Goal: Task Accomplishment & Management: Complete application form

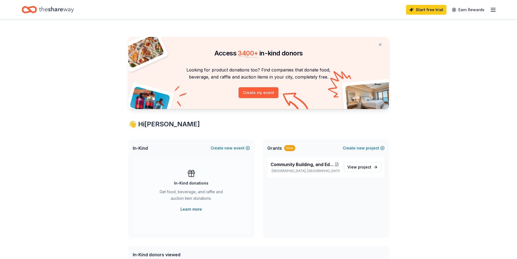
click at [188, 211] on link "Learn more" at bounding box center [190, 209] width 21 height 7
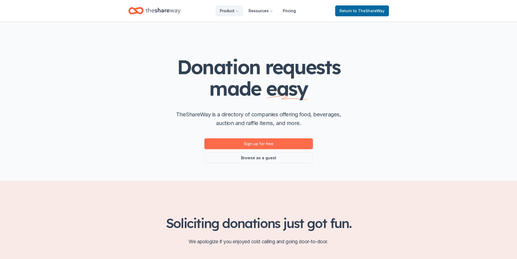
click at [256, 141] on link "Sign up for free" at bounding box center [258, 143] width 109 height 11
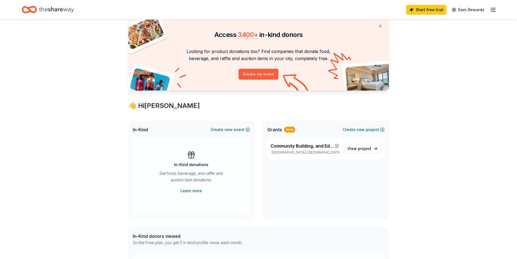
scroll to position [27, 0]
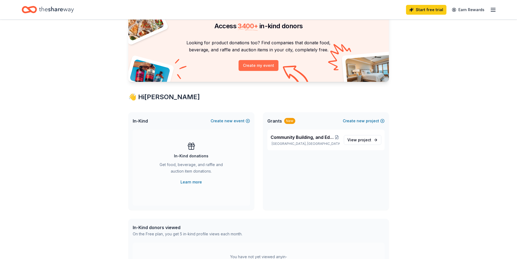
click at [258, 64] on button "Create my event" at bounding box center [259, 65] width 40 height 11
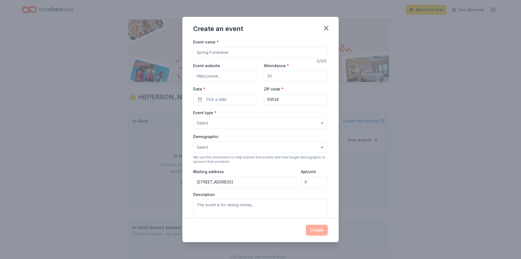
click at [132, 165] on div "Create an event Event name * 0 /100 Event website Attendance * Date * Pick a da…" at bounding box center [260, 129] width 521 height 259
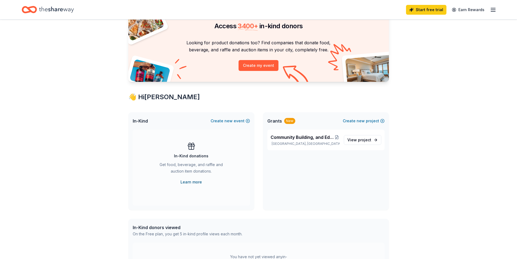
click at [187, 182] on link "Learn more" at bounding box center [190, 182] width 21 height 7
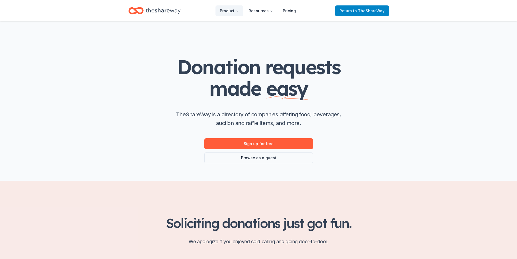
click at [363, 9] on span "to TheShareWay" at bounding box center [368, 10] width 31 height 5
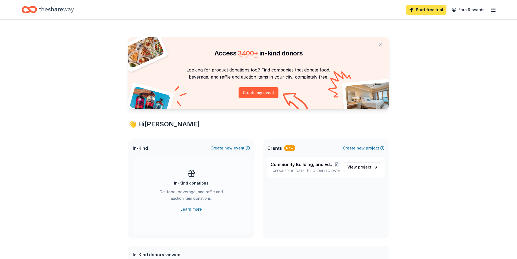
click at [430, 9] on link "Start free trial" at bounding box center [426, 10] width 40 height 10
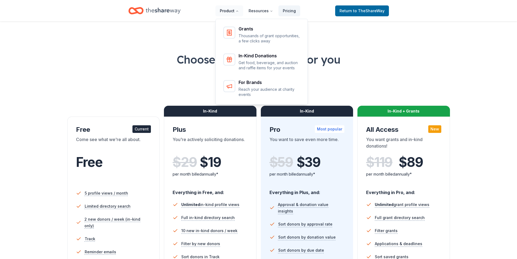
click at [231, 11] on button "Product" at bounding box center [229, 10] width 28 height 11
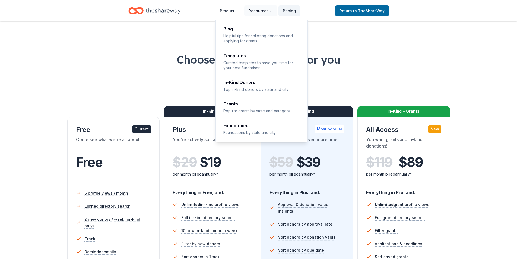
click at [253, 11] on button "Resources" at bounding box center [260, 10] width 33 height 11
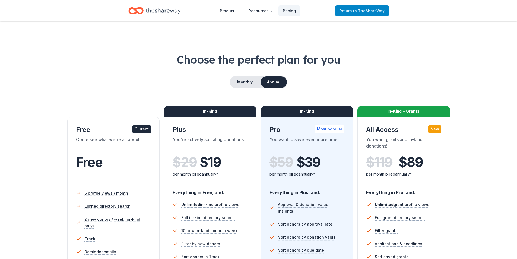
click at [367, 13] on span "to TheShareWay" at bounding box center [368, 10] width 31 height 5
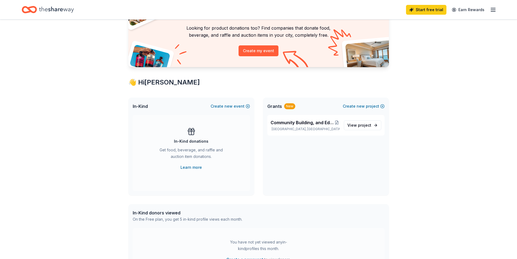
scroll to position [54, 0]
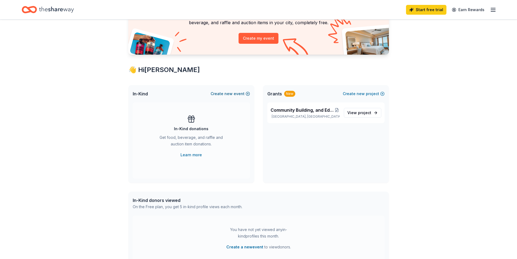
click at [226, 95] on span "new" at bounding box center [228, 93] width 8 height 7
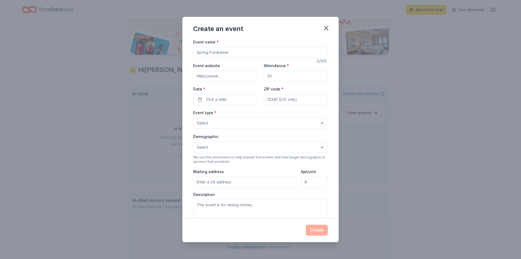
click at [225, 76] on input "Event website" at bounding box center [225, 75] width 64 height 11
type input "h"
click at [224, 76] on input "Event website" at bounding box center [225, 75] width 64 height 11
type input "www.girlskeepingitreal.org"
click at [275, 76] on input "Attendance *" at bounding box center [296, 75] width 64 height 11
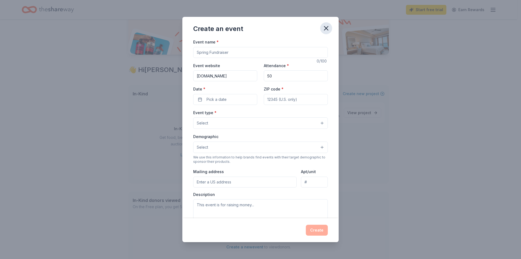
type input "50"
click at [322, 26] on icon "button" at bounding box center [326, 28] width 8 height 8
click at [326, 28] on icon "button" at bounding box center [326, 28] width 4 height 4
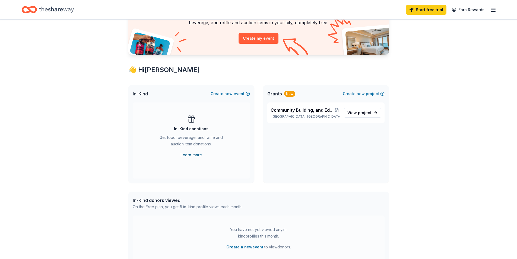
click at [187, 153] on link "Learn more" at bounding box center [190, 154] width 21 height 7
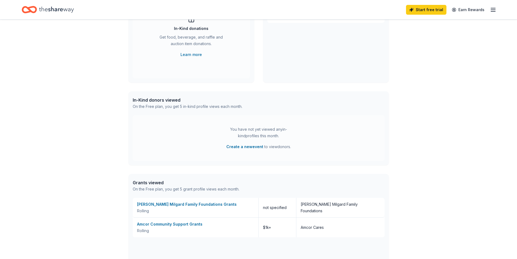
scroll to position [190, 0]
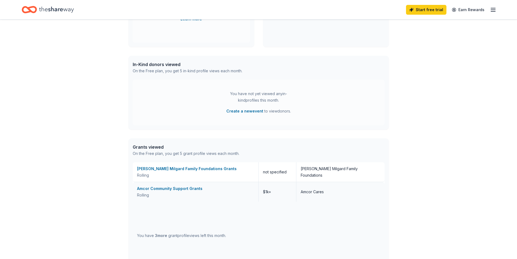
click at [170, 188] on div "Amcor Community Support Grants" at bounding box center [195, 188] width 117 height 7
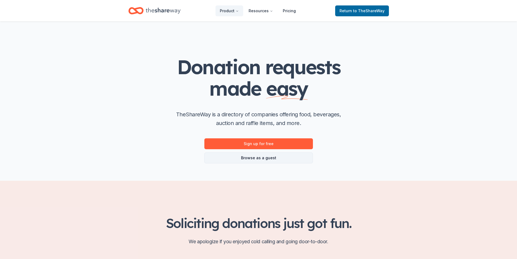
click at [251, 158] on link "Browse as a guest" at bounding box center [258, 157] width 109 height 11
click at [254, 142] on link "Sign up for free" at bounding box center [258, 143] width 109 height 11
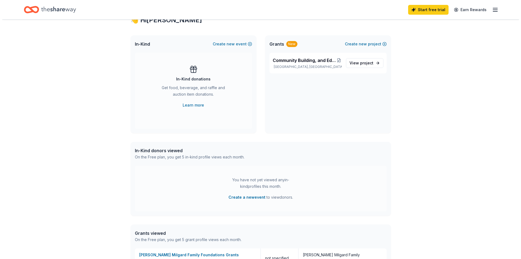
scroll to position [109, 0]
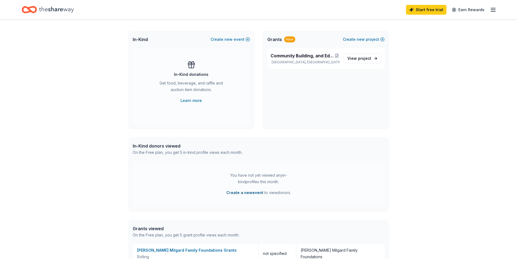
click at [242, 194] on button "Create a new event" at bounding box center [244, 192] width 37 height 7
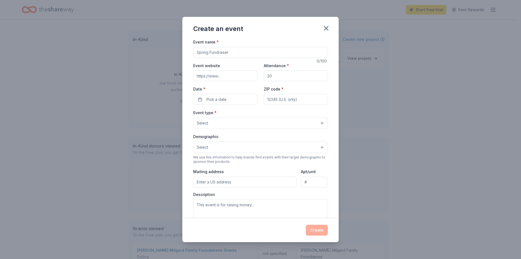
click at [198, 52] on input "Event name *" at bounding box center [260, 52] width 135 height 11
type input "Thanksgiving coat and shoe giveaway"
click at [277, 78] on input "Attendance *" at bounding box center [296, 75] width 64 height 11
type input "100"
click at [224, 76] on input "Event website" at bounding box center [225, 75] width 64 height 11
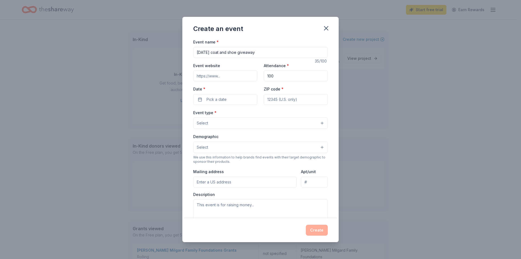
type input "www.girlskeepingitreal.org"
click at [237, 100] on button "Pick a date" at bounding box center [225, 99] width 64 height 11
click at [252, 113] on button "Go to next month" at bounding box center [254, 114] width 8 height 8
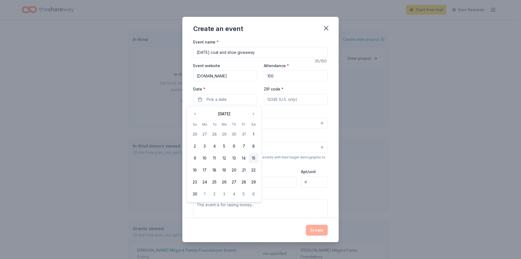
click at [255, 159] on button "15" at bounding box center [254, 158] width 10 height 10
click at [255, 169] on button "22" at bounding box center [254, 170] width 10 height 10
click at [317, 108] on div "Event name * Thanksgiving coat and shoe giveaway 35 /100 Event website www.girl…" at bounding box center [260, 164] width 135 height 251
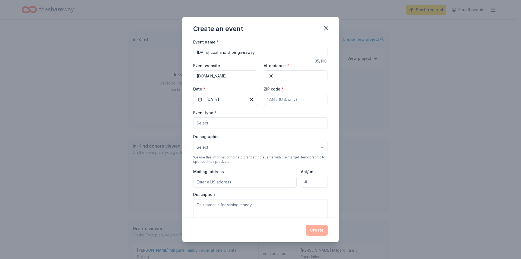
click at [280, 100] on input "ZIP code *" at bounding box center [296, 99] width 64 height 11
type input "93534"
type input "626 W. Lancaster Blvd #87"
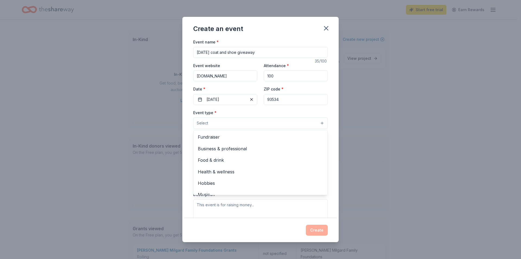
click at [317, 123] on button "Select" at bounding box center [260, 122] width 135 height 11
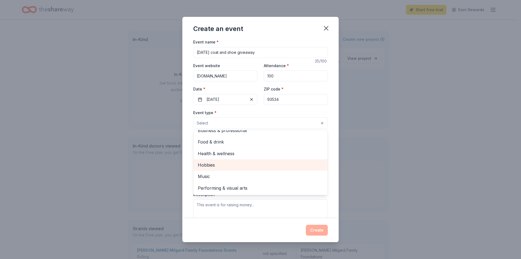
scroll to position [27, 0]
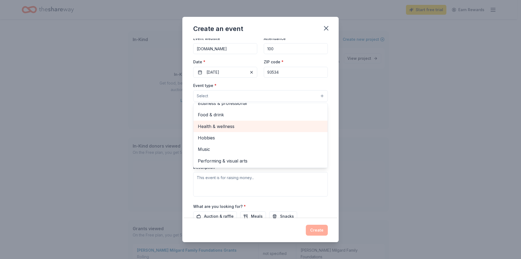
click at [225, 126] on span "Health & wellness" at bounding box center [260, 126] width 125 height 7
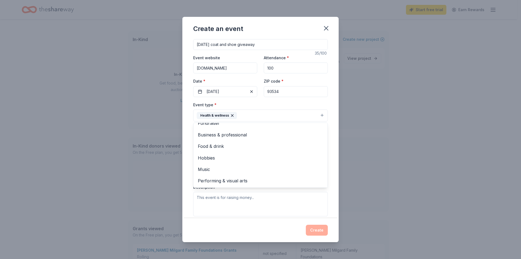
scroll to position [0, 0]
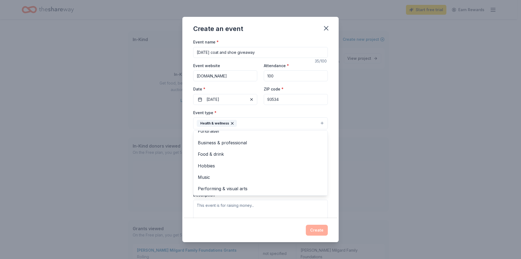
click at [222, 52] on div "Event name * Thanksgiving coat and shoe giveaway 35 /100 Event website www.girl…" at bounding box center [260, 164] width 135 height 251
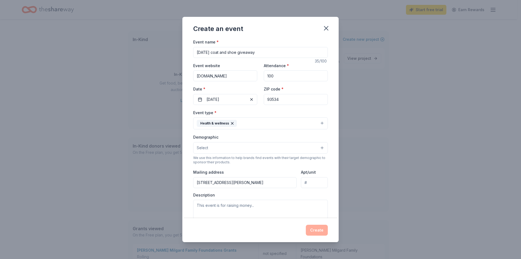
click at [220, 52] on input "Thanksgiving coat and shoe giveaway" at bounding box center [260, 52] width 135 height 11
click at [270, 52] on input "Thanksgiving Groceries, coat and shoe giveaway" at bounding box center [260, 52] width 135 height 11
click at [260, 51] on input "Thanksgiving Groceries, coat and shoe Giveaway" at bounding box center [260, 52] width 135 height 11
click at [243, 53] on input "Thanksgiving Groceries, coat and Shoe Giveaway" at bounding box center [260, 52] width 135 height 11
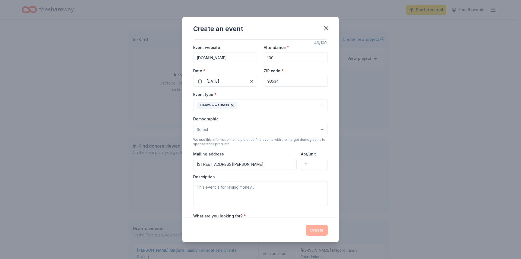
scroll to position [27, 0]
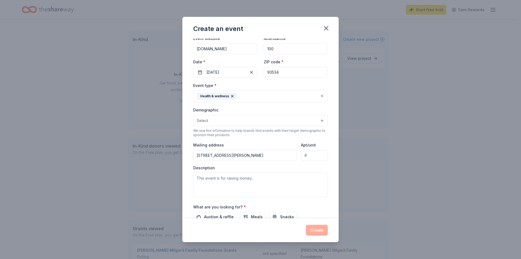
type input "Thanksgiving Groceries, Coat and Shoe Giveaway"
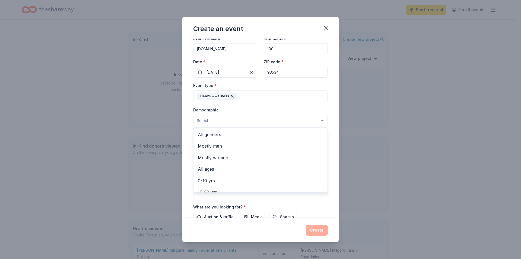
click at [316, 121] on button "Select" at bounding box center [260, 120] width 135 height 11
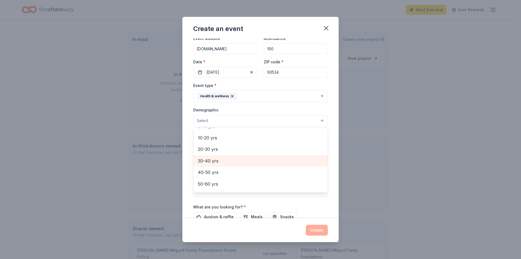
scroll to position [0, 0]
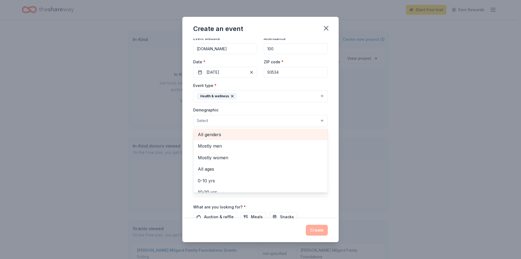
click at [213, 134] on span "All genders" at bounding box center [260, 134] width 125 height 7
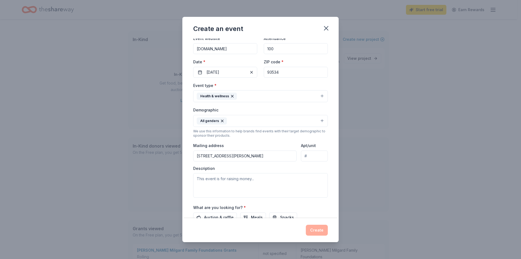
click at [267, 119] on button "All genders" at bounding box center [260, 121] width 135 height 12
click at [308, 156] on input "Apt/unit" at bounding box center [314, 155] width 27 height 11
type input "87"
click at [203, 179] on textarea at bounding box center [260, 185] width 135 height 24
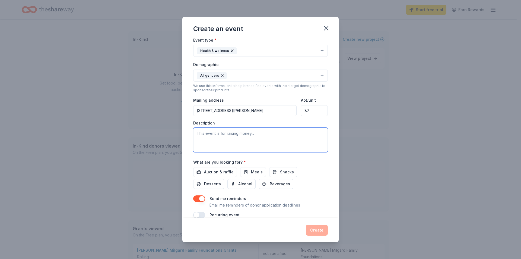
scroll to position [81, 0]
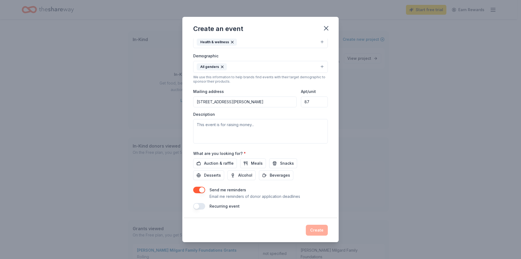
click at [201, 207] on button "button" at bounding box center [199, 206] width 12 height 7
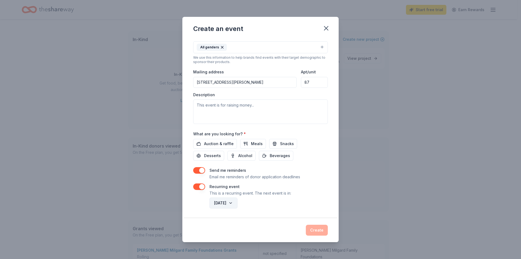
click at [237, 203] on button "November 2026" at bounding box center [224, 202] width 28 height 11
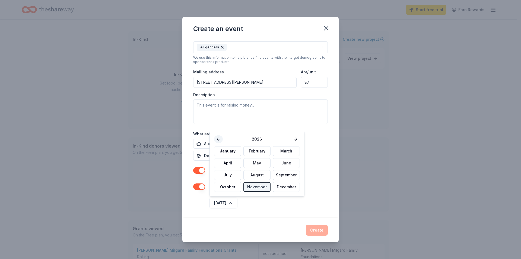
click at [220, 138] on button at bounding box center [218, 139] width 9 height 8
click at [279, 199] on div "November 2026" at bounding box center [267, 202] width 119 height 13
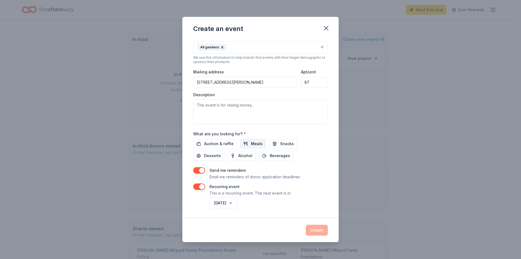
click at [254, 144] on span "Meals" at bounding box center [257, 143] width 12 height 7
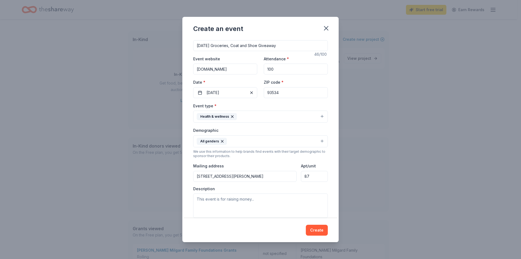
scroll to position [0, 0]
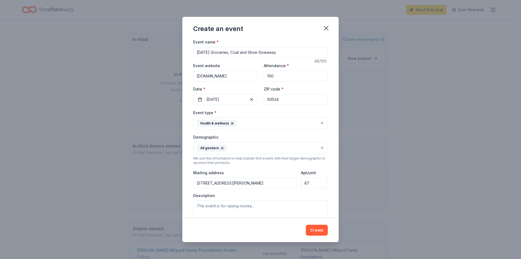
click at [239, 53] on input "Thanksgiving Groceries, Coat and Shoe Giveaway" at bounding box center [260, 52] width 135 height 11
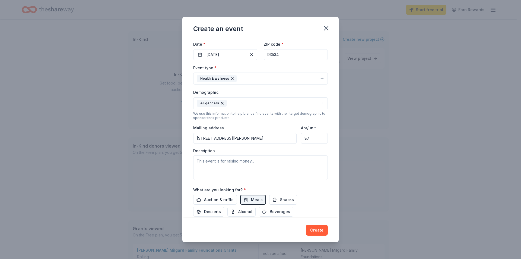
scroll to position [54, 0]
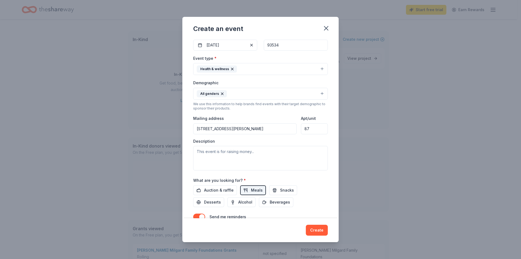
type input "[DATE] Hot Meal, Coat and Shoe Giveaway"
click at [202, 151] on textarea at bounding box center [260, 158] width 135 height 24
type textarea "T"
type textarea "t"
click at [253, 151] on textarea "This is a free Thanksgiving Day Hot Meal" at bounding box center [260, 158] width 135 height 24
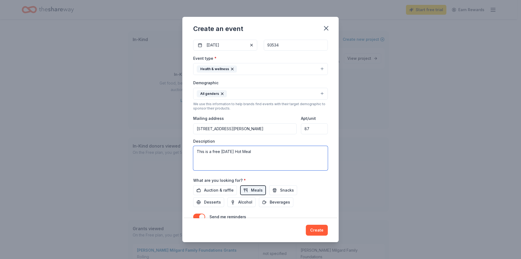
click at [264, 152] on textarea "This is a free Thanksgiving Hot Meal" at bounding box center [260, 158] width 135 height 24
click at [271, 160] on textarea "This is a free Thanksgiving Hot Meal with community resources of clothes giveaw…" at bounding box center [260, 158] width 135 height 24
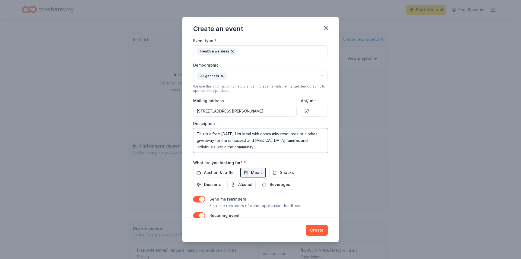
scroll to position [81, 0]
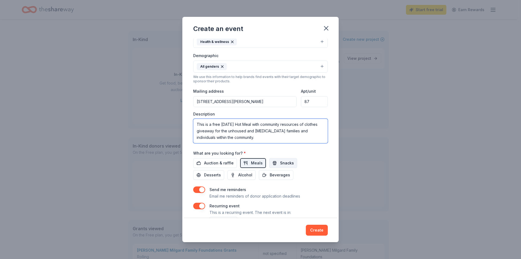
type textarea "This is a free [DATE] Hot Meal with community resources of clothes giveaway for…"
click at [283, 164] on span "Snacks" at bounding box center [287, 163] width 14 height 7
click at [208, 173] on span "Desserts" at bounding box center [212, 175] width 17 height 7
click at [279, 175] on span "Beverages" at bounding box center [280, 175] width 20 height 7
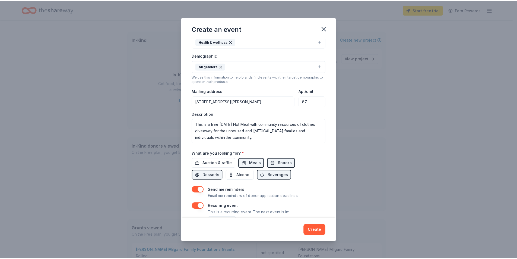
scroll to position [101, 0]
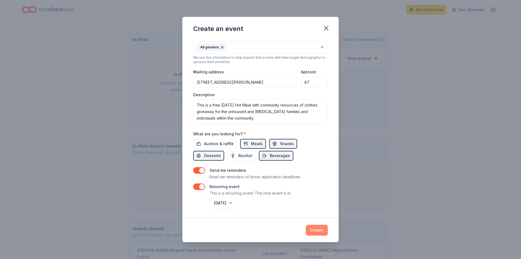
click at [319, 228] on button "Create" at bounding box center [317, 229] width 22 height 11
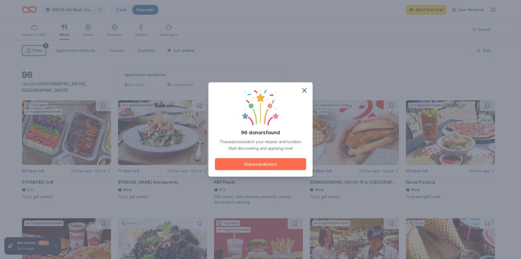
click at [262, 165] on button "Discover donors" at bounding box center [260, 164] width 91 height 12
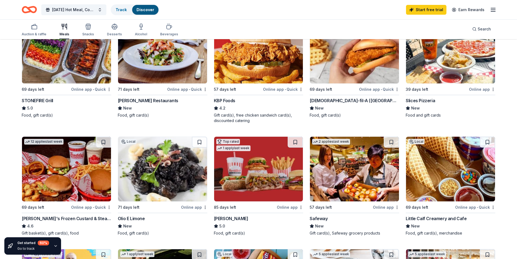
scroll to position [109, 0]
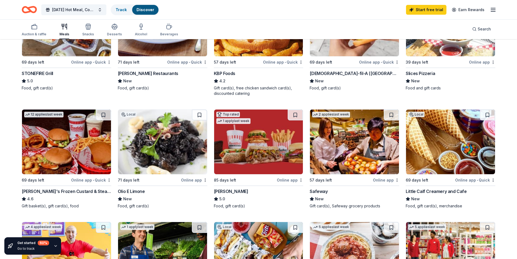
click at [344, 155] on img at bounding box center [354, 141] width 89 height 65
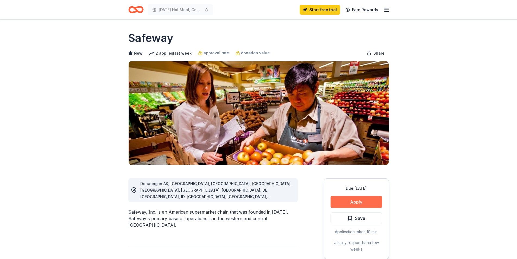
click at [350, 198] on button "Apply" at bounding box center [357, 202] width 52 height 12
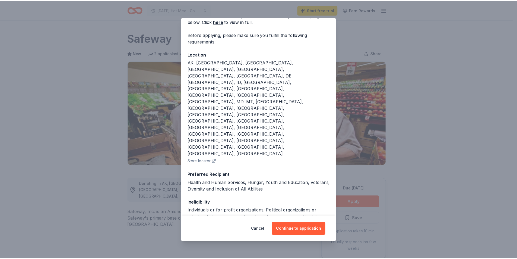
scroll to position [34, 0]
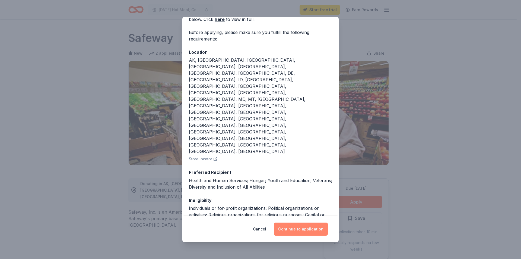
click at [309, 225] on button "Continue to application" at bounding box center [301, 228] width 54 height 13
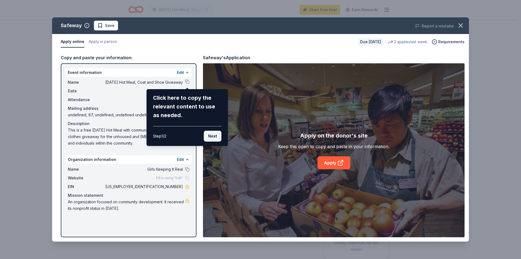
click at [213, 137] on button "Next" at bounding box center [213, 136] width 18 height 11
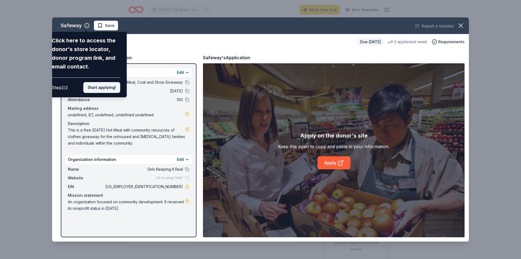
click at [101, 89] on button "Start applying!" at bounding box center [101, 87] width 37 height 11
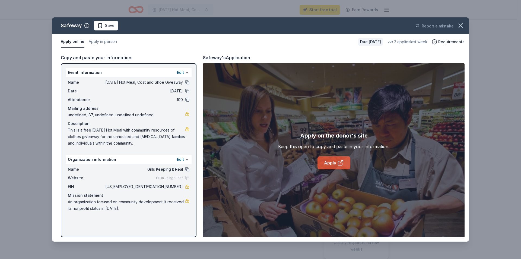
click at [338, 164] on icon at bounding box center [340, 163] width 4 height 4
click at [462, 26] on icon "button" at bounding box center [461, 26] width 8 height 8
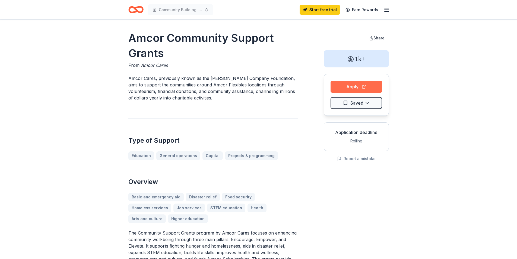
click at [361, 85] on button "Apply" at bounding box center [357, 87] width 52 height 12
